Goal: Navigation & Orientation: Find specific page/section

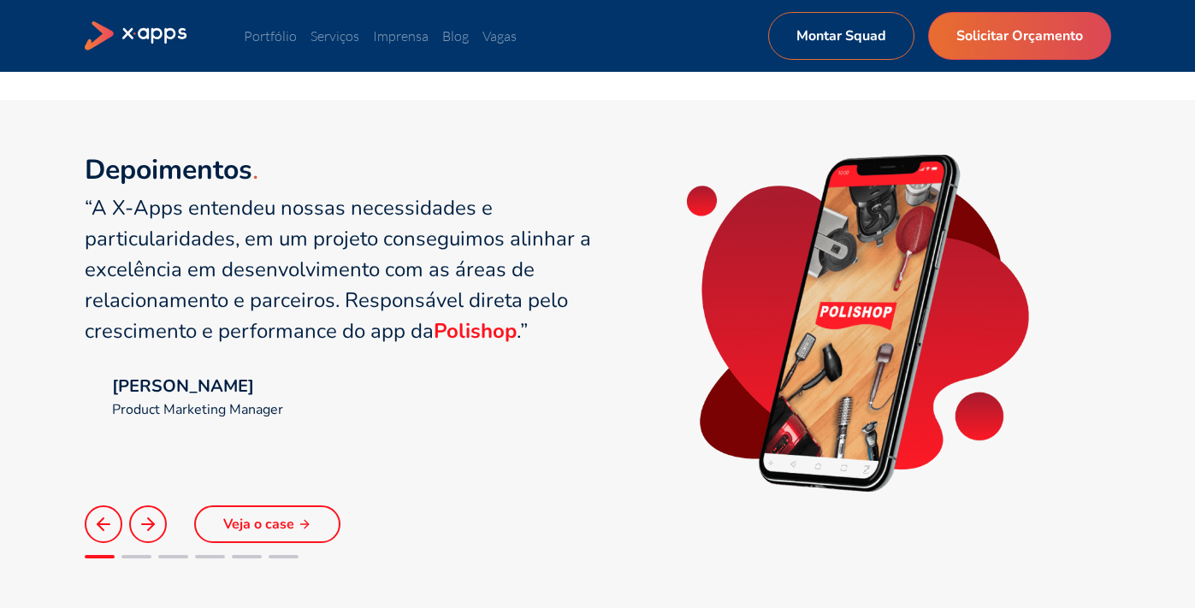
scroll to position [1178, 0]
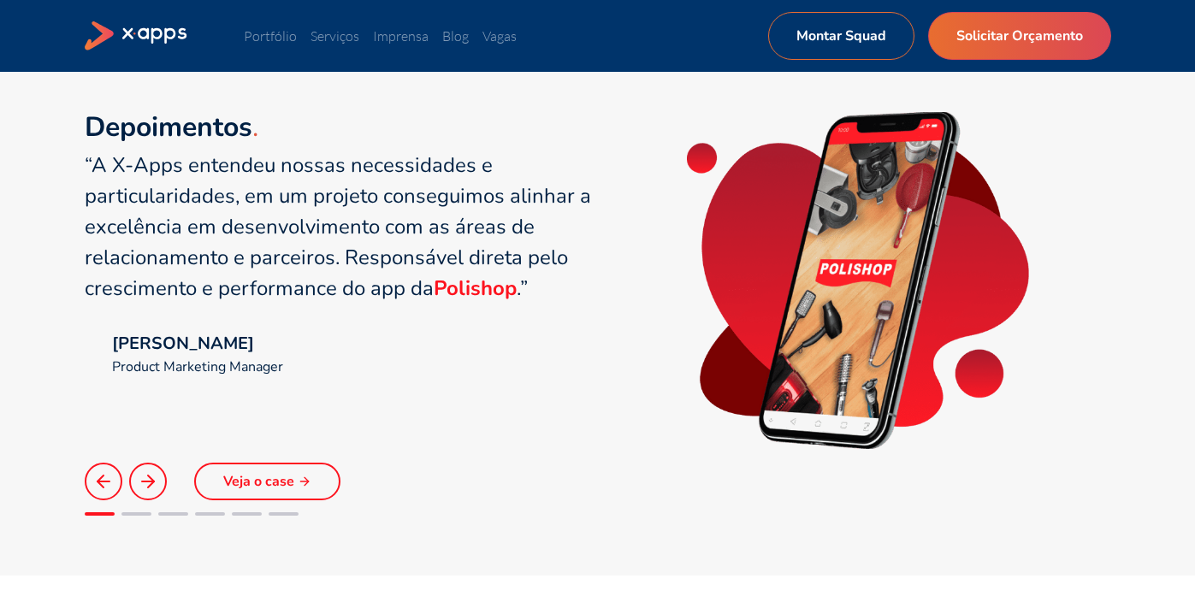
click at [146, 493] on button at bounding box center [148, 482] width 38 height 38
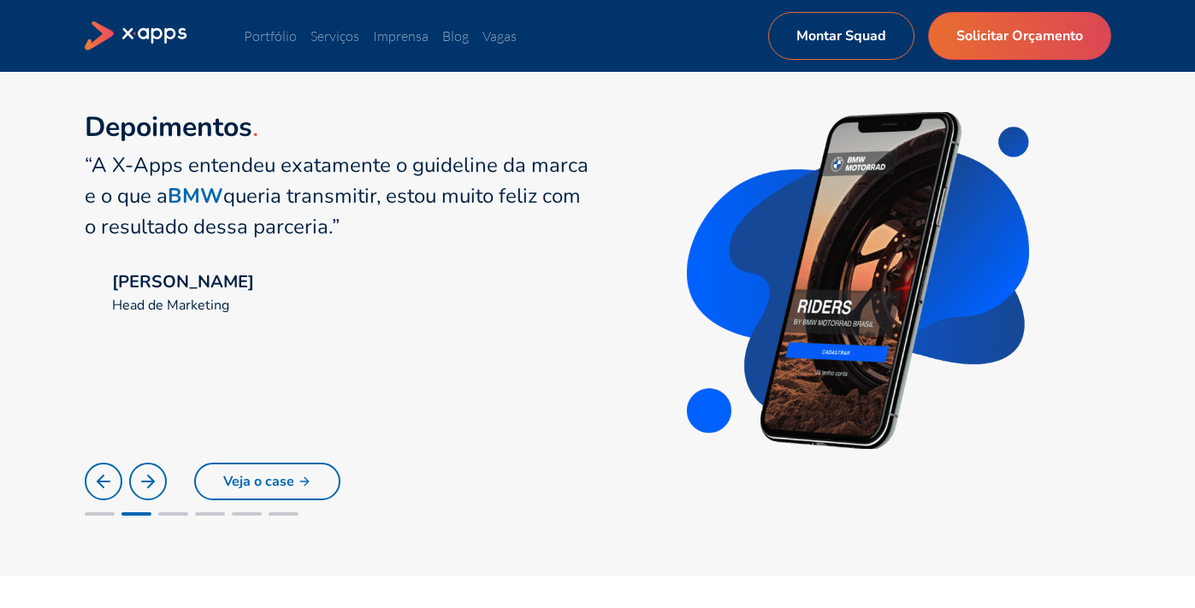
click at [147, 484] on icon at bounding box center [148, 481] width 21 height 21
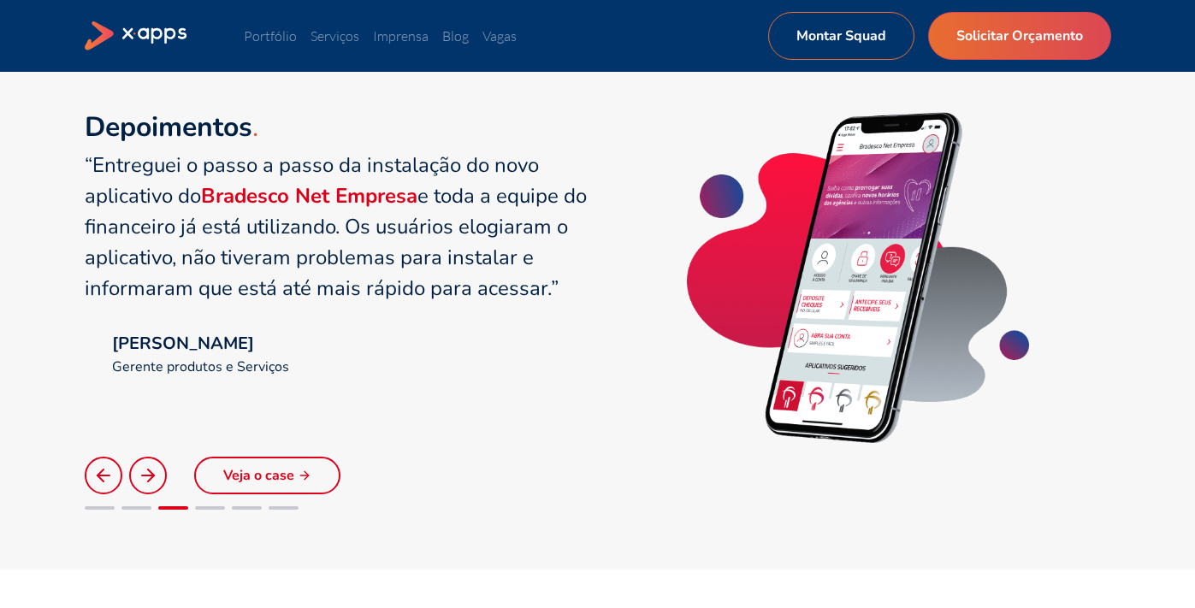
click at [135, 466] on button at bounding box center [148, 476] width 38 height 38
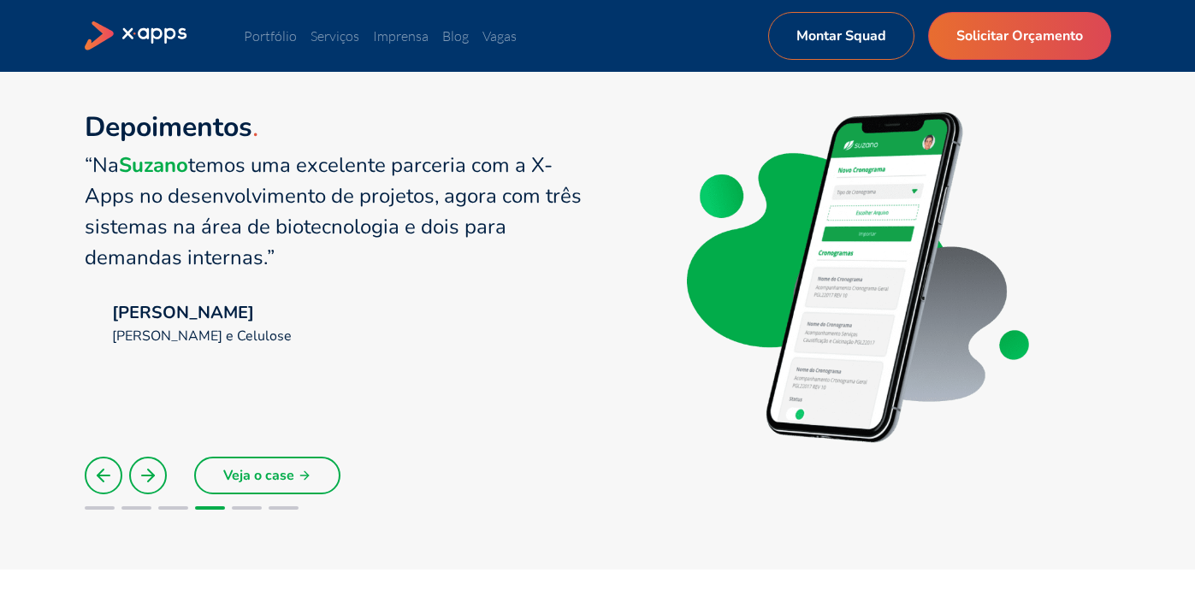
click at [137, 463] on button at bounding box center [148, 476] width 38 height 38
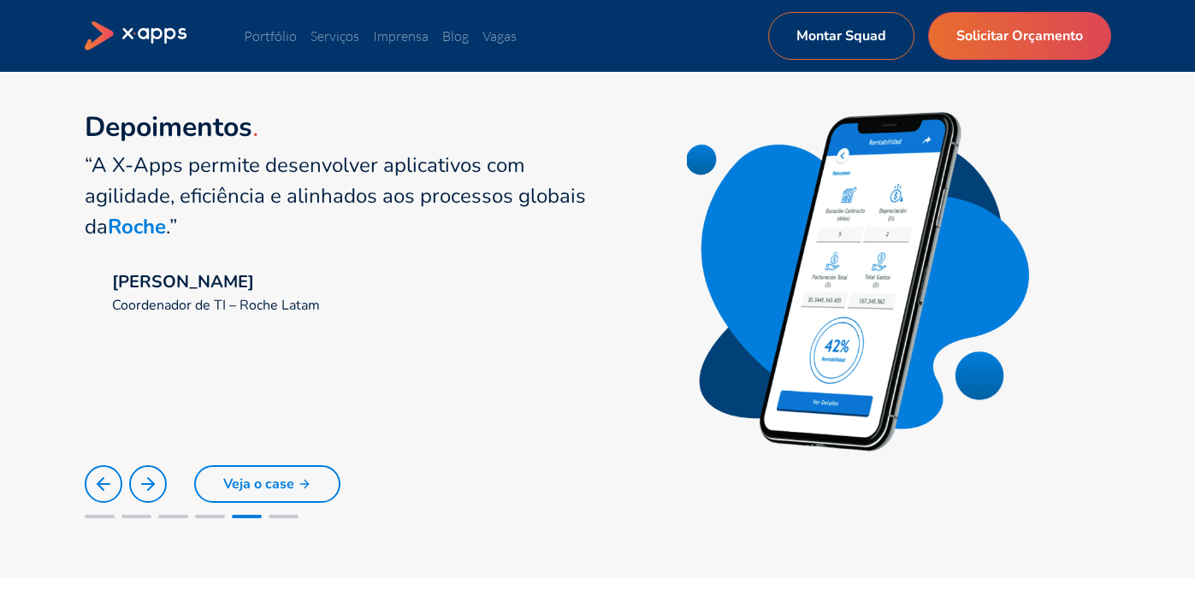
click at [145, 469] on button at bounding box center [148, 484] width 38 height 38
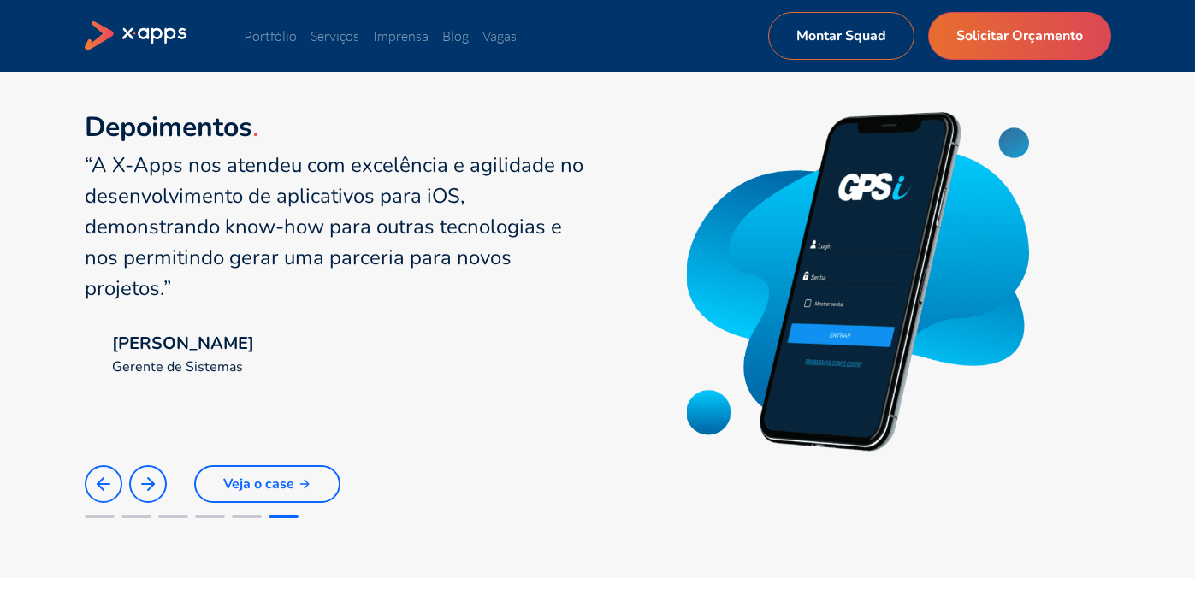
click at [145, 469] on button at bounding box center [148, 484] width 38 height 38
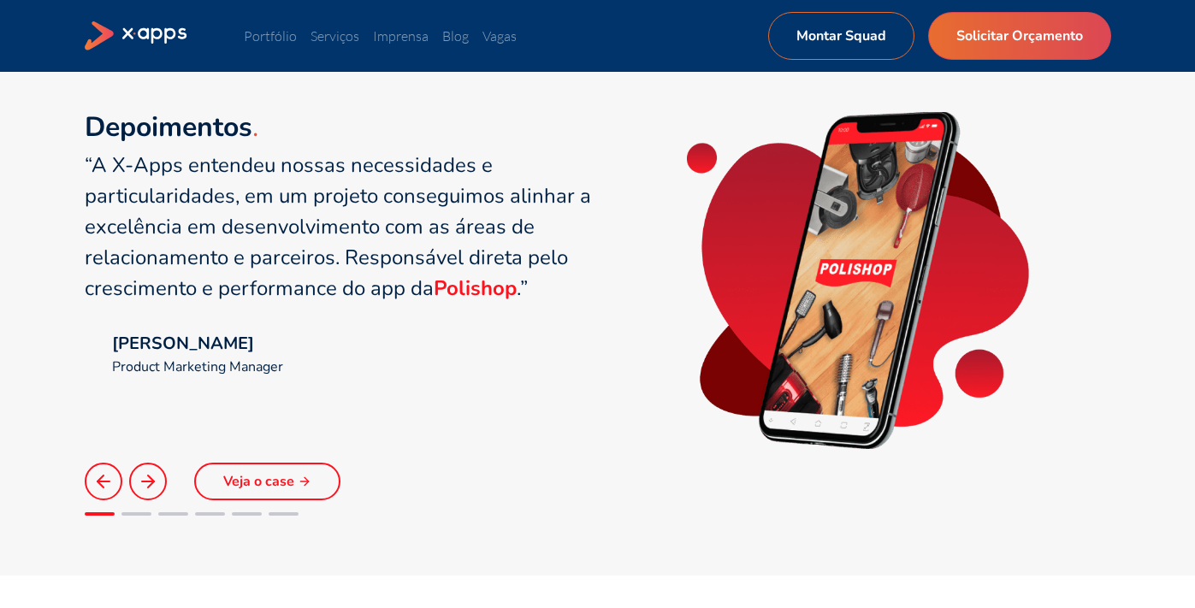
click at [145, 469] on button at bounding box center [148, 482] width 38 height 38
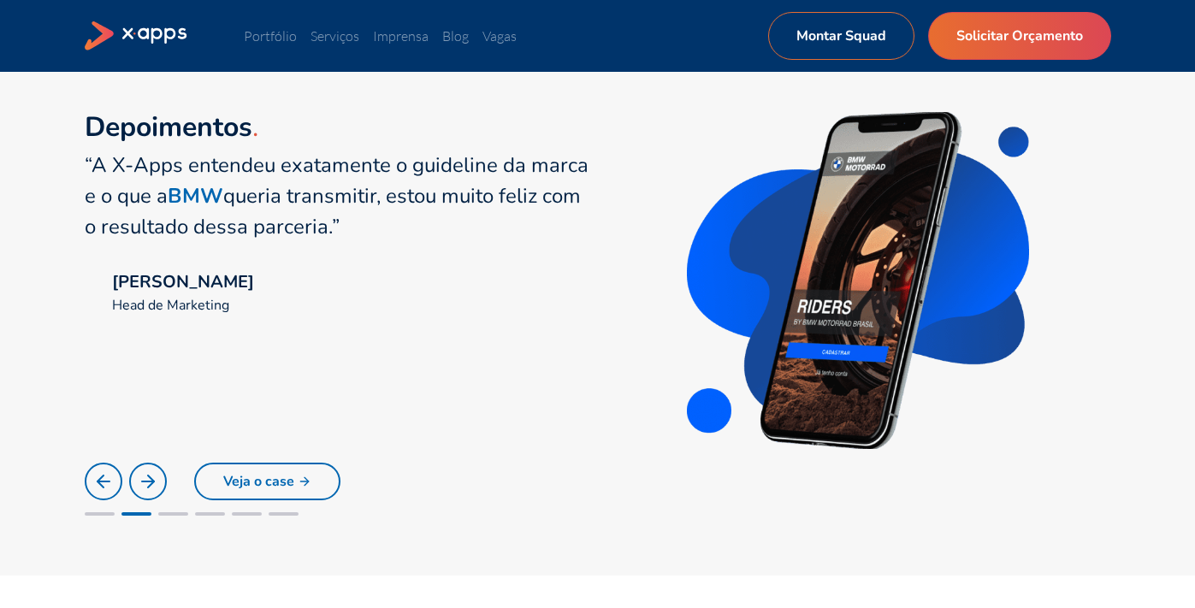
click at [145, 469] on button at bounding box center [148, 482] width 38 height 38
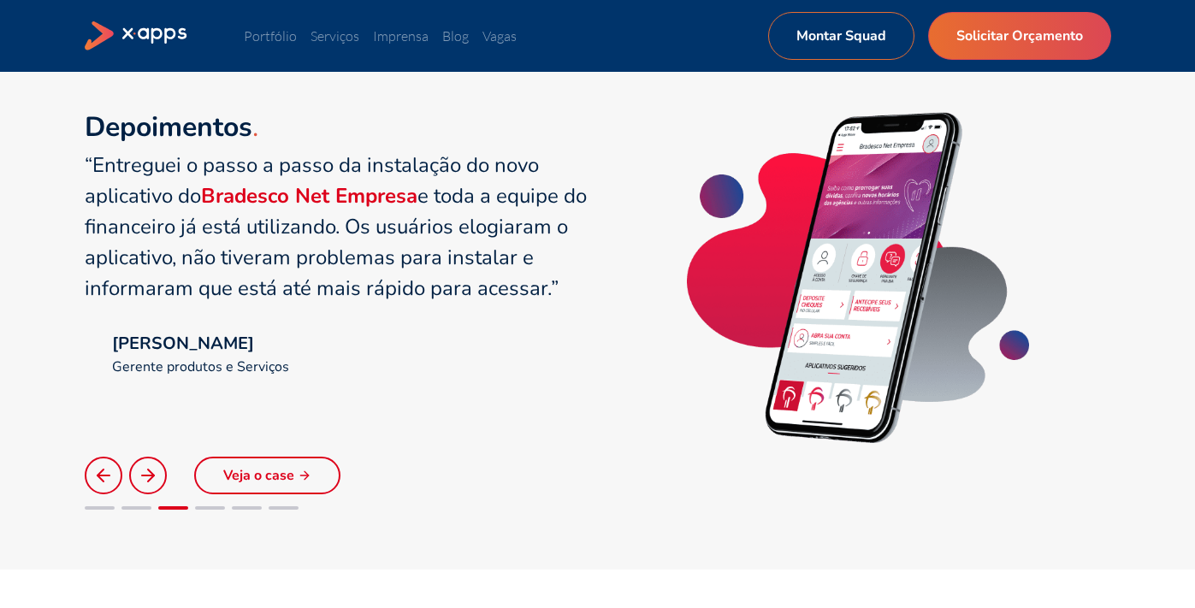
click at [145, 469] on icon at bounding box center [148, 475] width 21 height 21
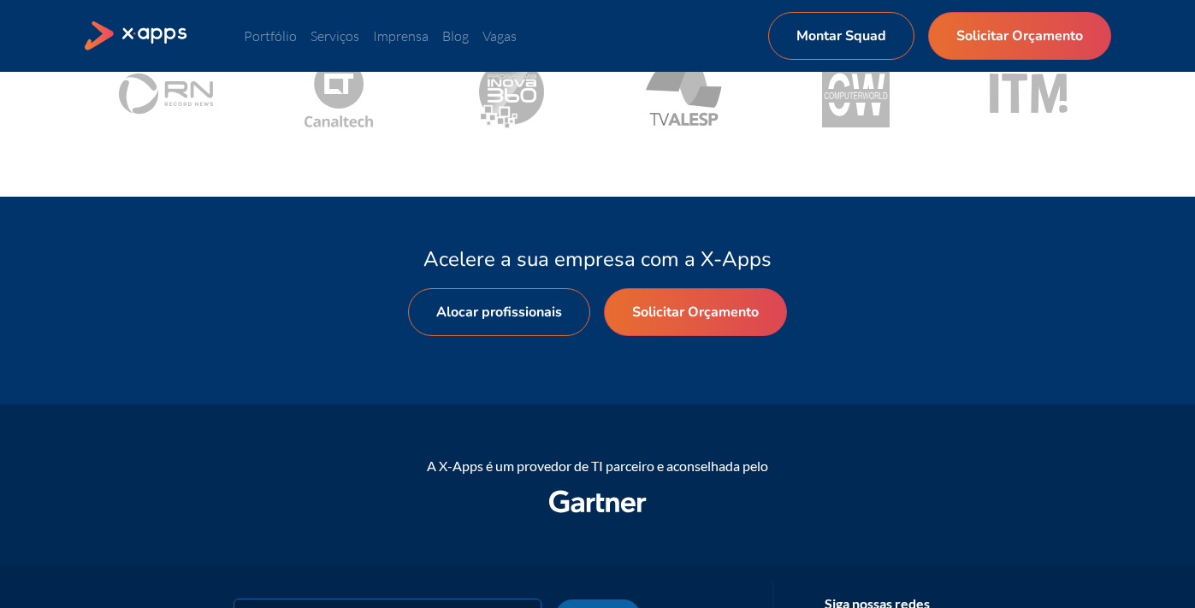
scroll to position [2166, 0]
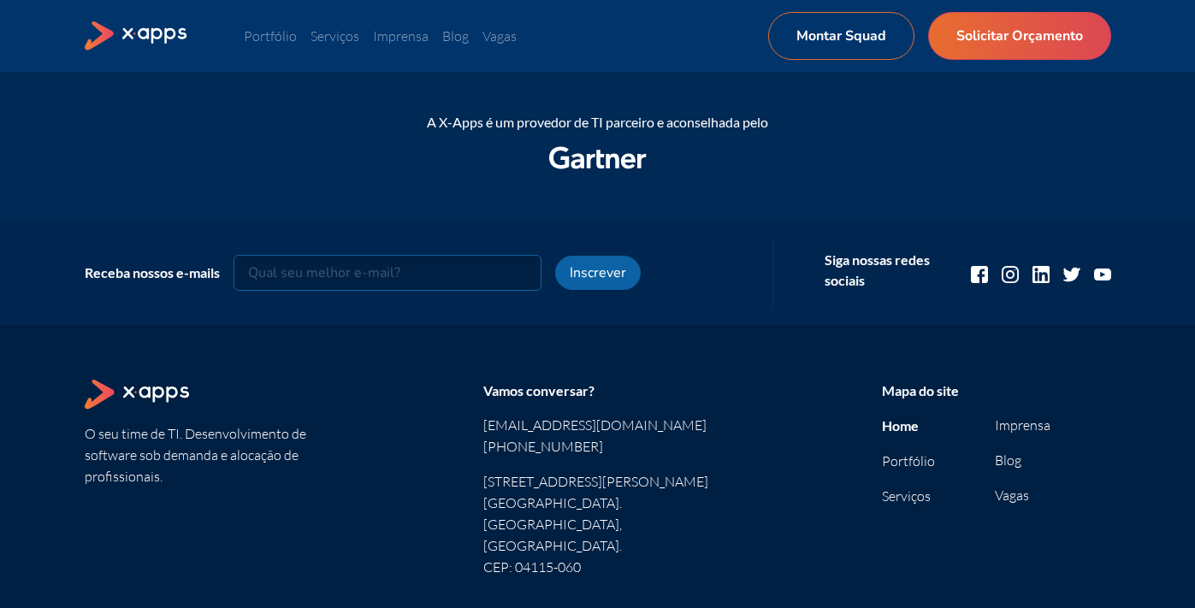
click at [925, 469] on li "Portfólio" at bounding box center [939, 461] width 114 height 21
click at [924, 463] on link "Portfólio" at bounding box center [908, 460] width 53 height 17
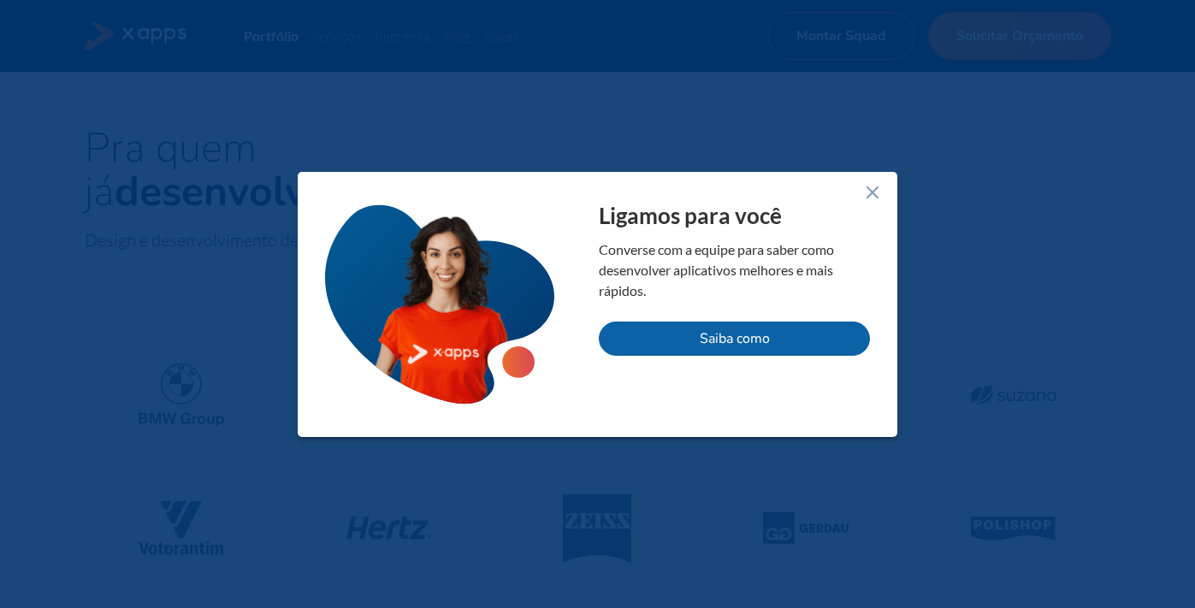
click at [876, 186] on icon at bounding box center [872, 192] width 21 height 21
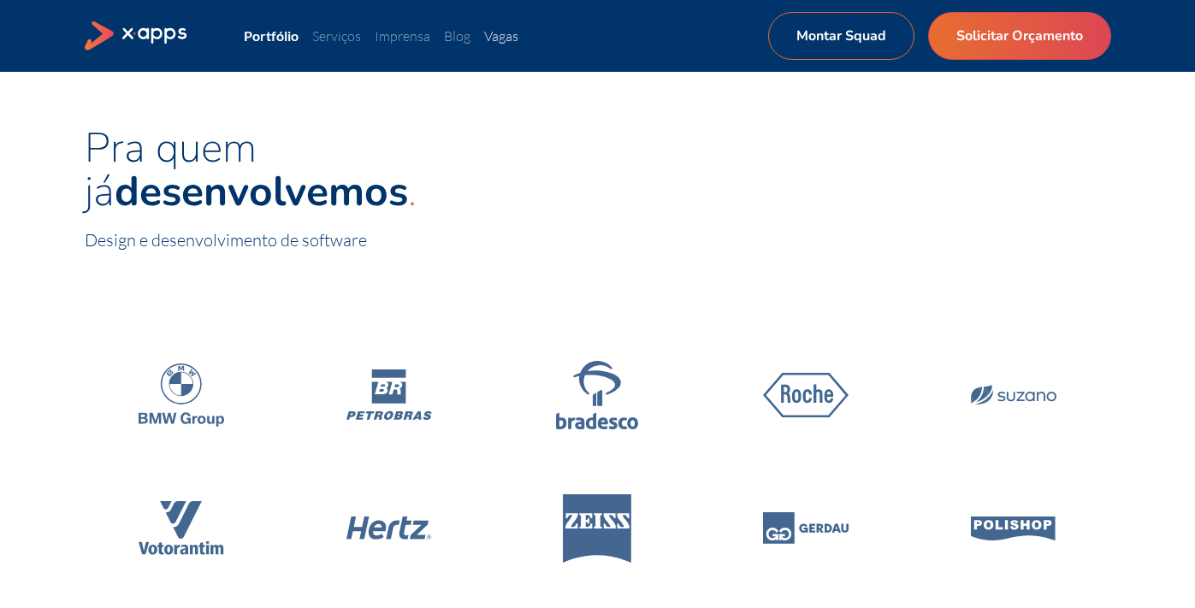
click at [505, 38] on link "Vagas" at bounding box center [501, 35] width 34 height 17
